Goal: Communication & Community: Answer question/provide support

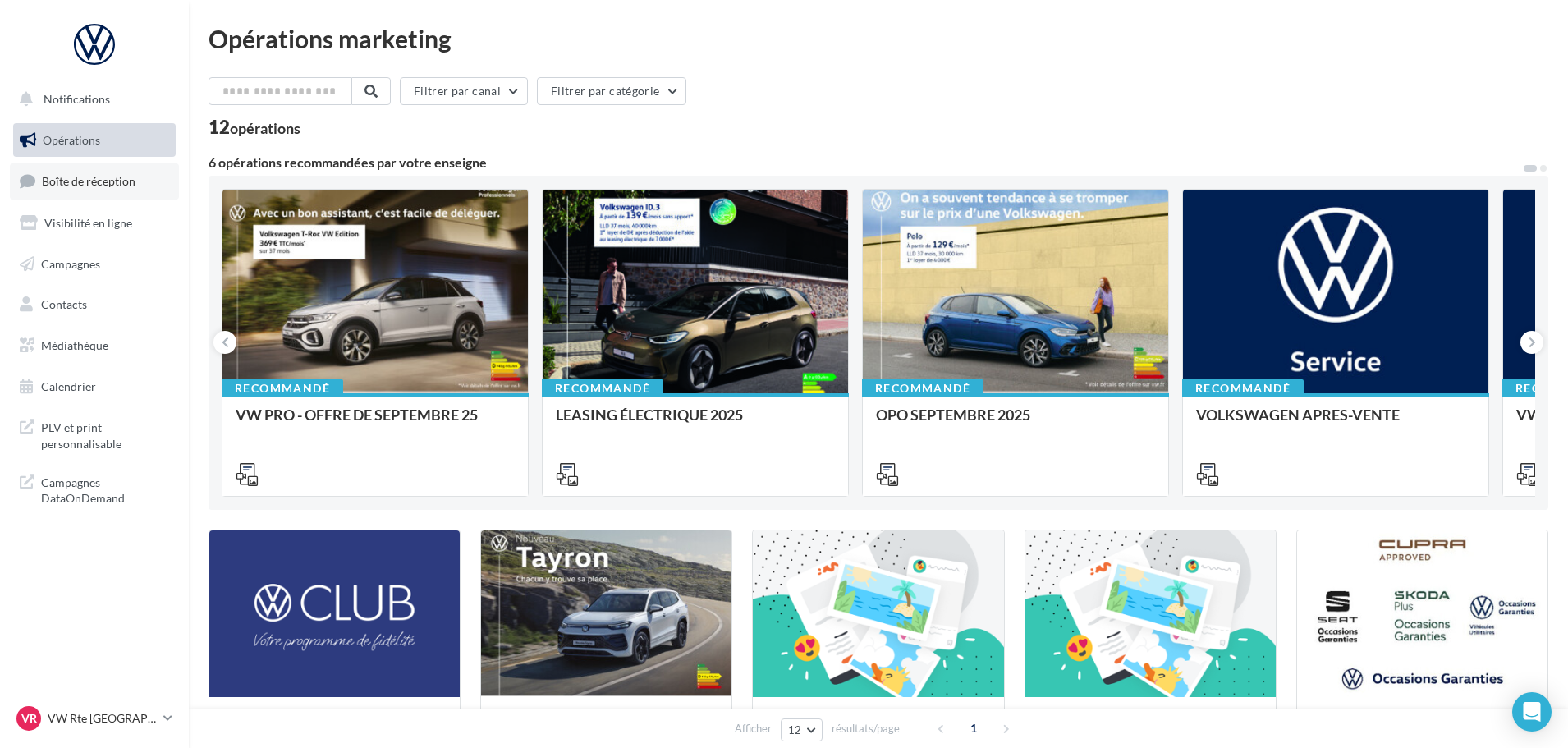
click at [118, 176] on span "Boîte de réception" at bounding box center [89, 181] width 93 height 14
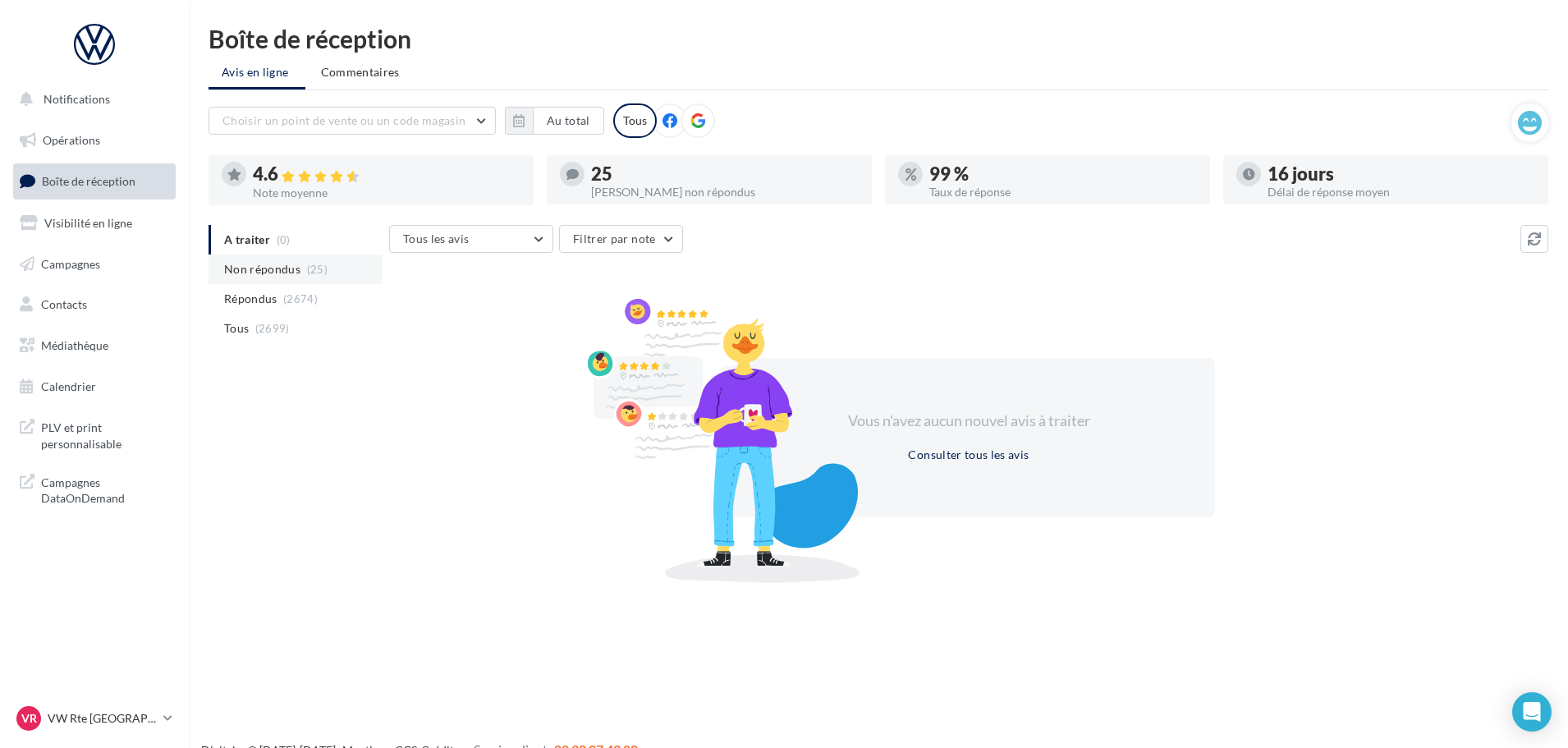
click at [283, 267] on span "Non répondus" at bounding box center [262, 269] width 76 height 16
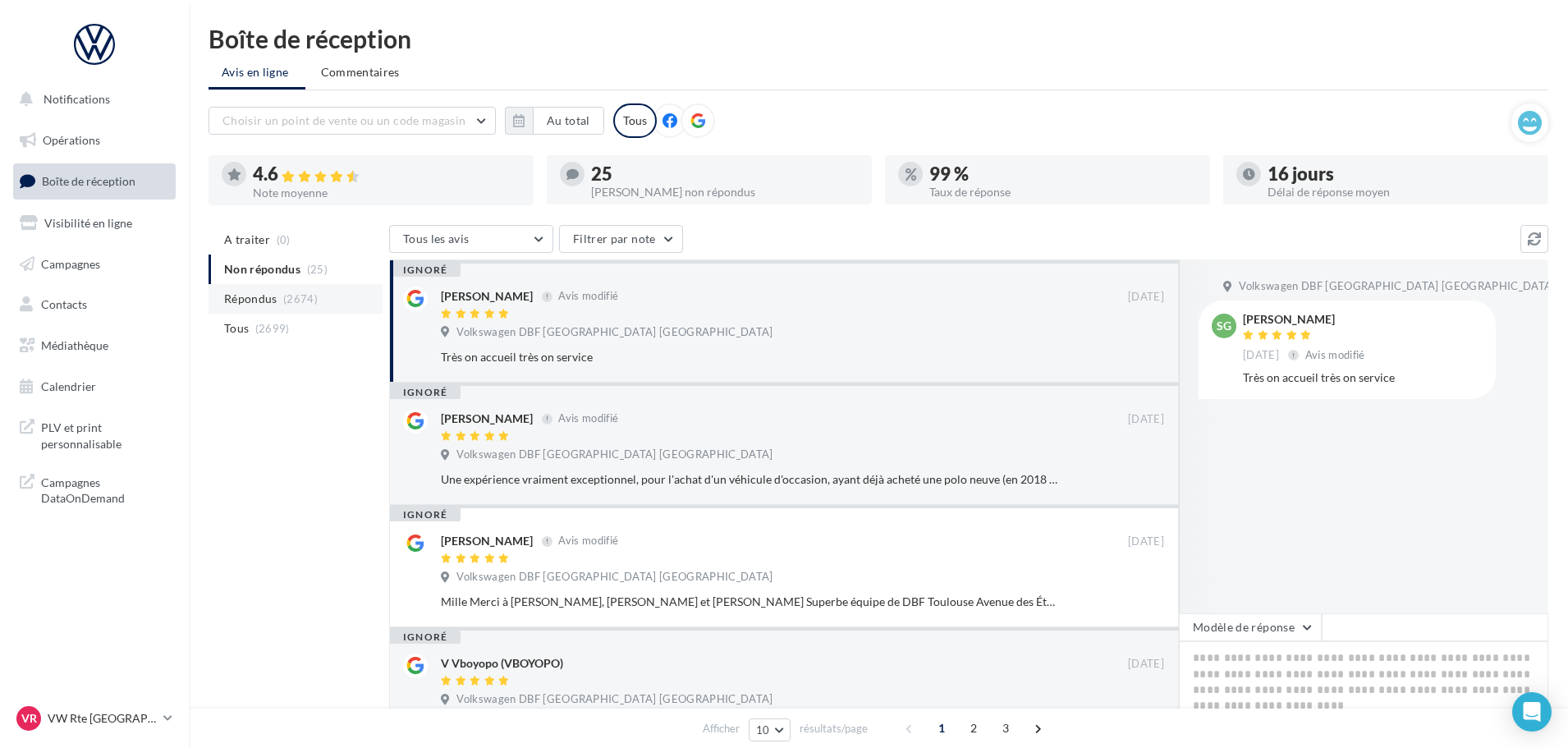
click at [271, 298] on span "Répondus" at bounding box center [251, 298] width 53 height 16
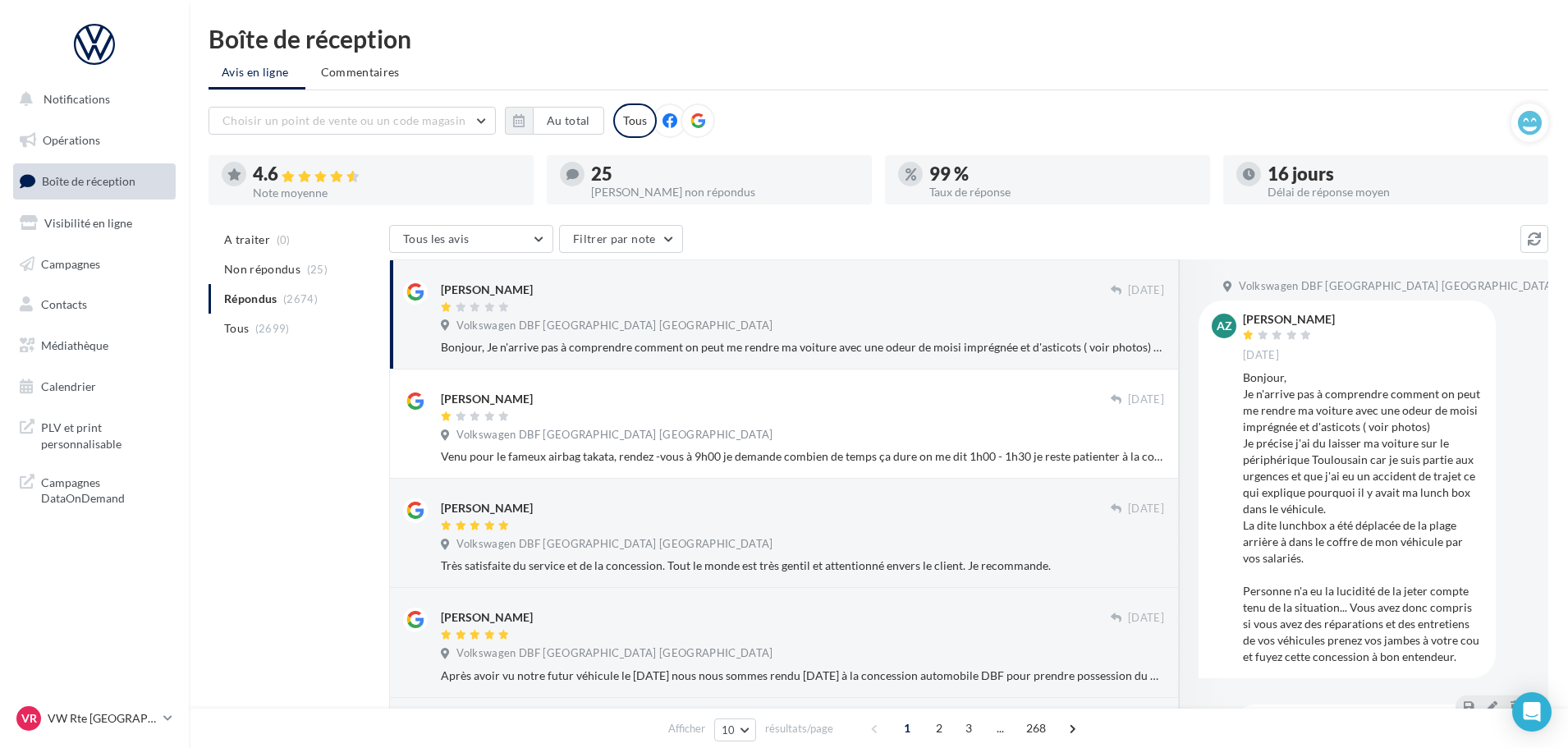
click at [746, 353] on div "Bonjour, Je n'arrive pas à comprendre comment on peut me rendre ma voiture avec…" at bounding box center [802, 347] width 723 height 16
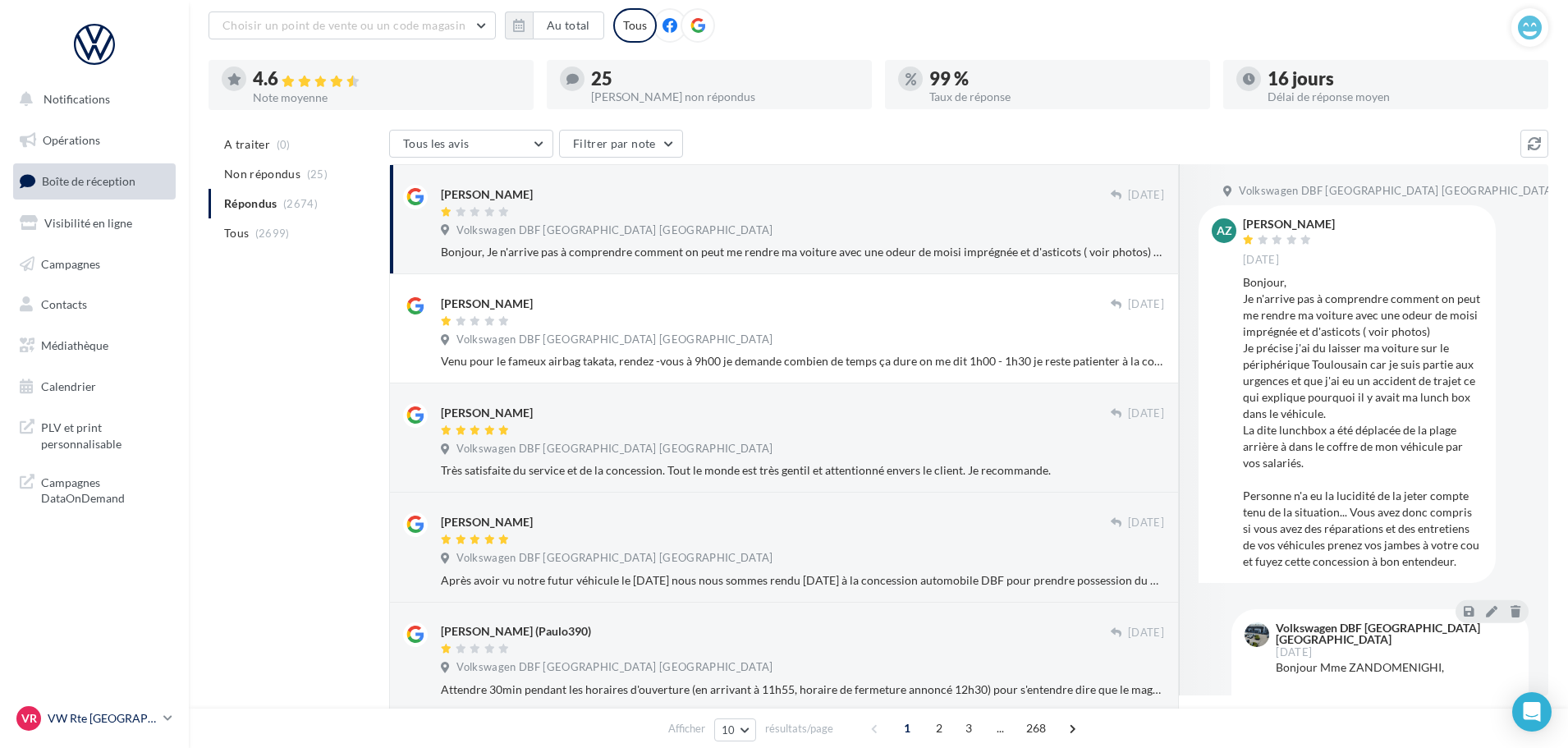
click at [113, 728] on div "VR VW Rte Espagne vw-kear-31100" at bounding box center [86, 718] width 140 height 25
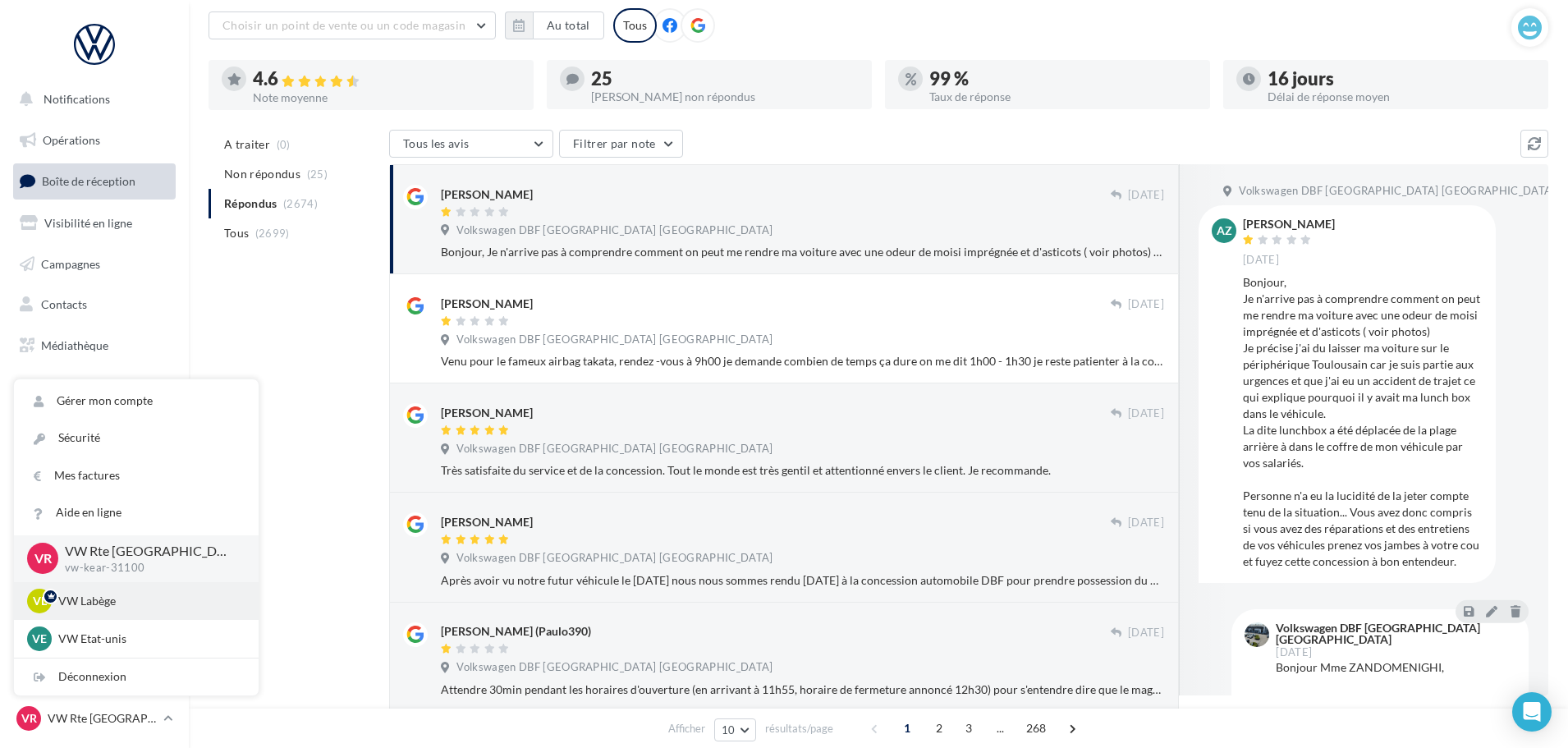
click at [90, 606] on p "VW Labège" at bounding box center [148, 600] width 180 height 16
